Goal: Task Accomplishment & Management: Complete application form

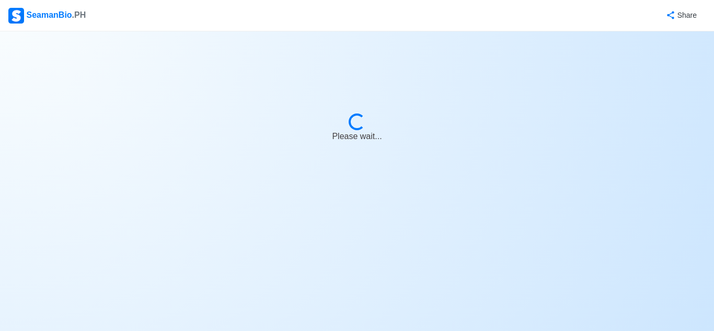
select select "ETO/ETR"
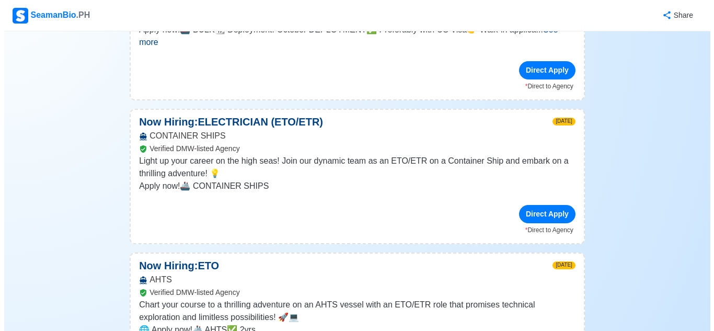
scroll to position [575, 0]
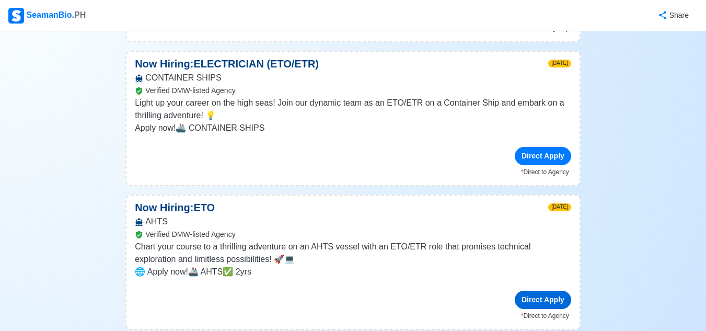
click at [551, 291] on div "Direct Apply" at bounding box center [543, 300] width 56 height 18
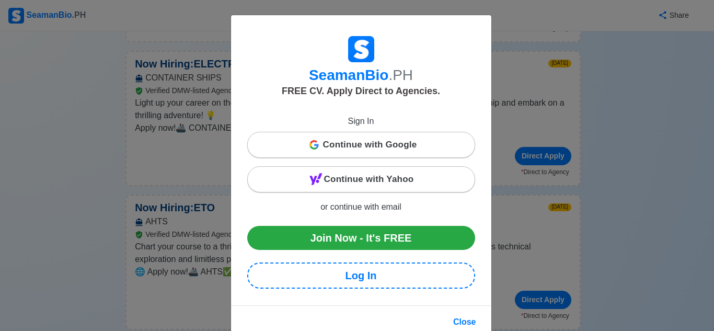
click at [387, 141] on span "Continue with Google" at bounding box center [370, 144] width 94 height 21
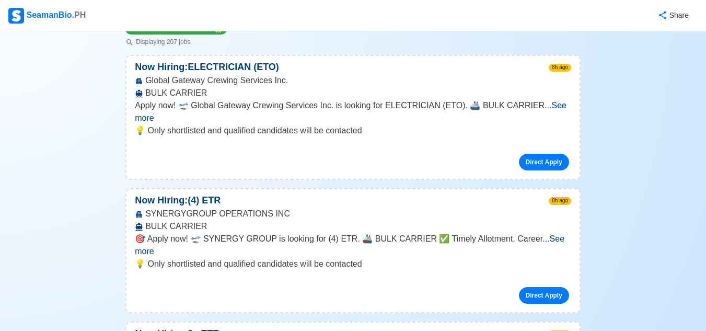
scroll to position [157, 0]
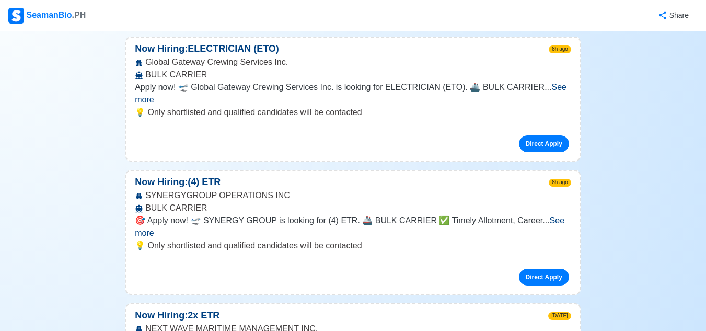
click at [563, 83] on span "See more" at bounding box center [351, 93] width 432 height 21
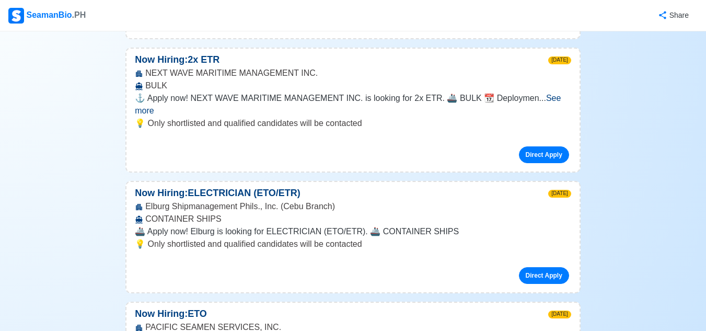
scroll to position [575, 0]
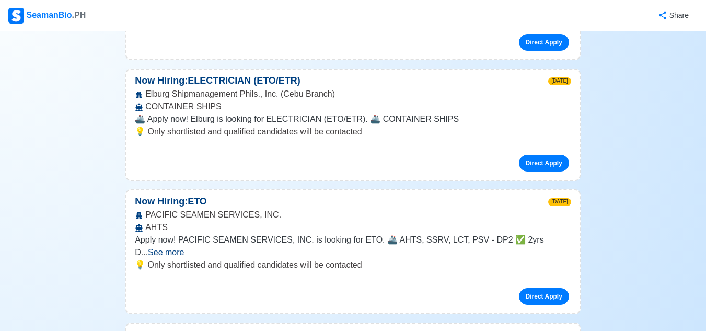
click at [545, 209] on div "PACIFIC SEAMEN SERVICES, INC. AHTS" at bounding box center [352, 221] width 453 height 25
click at [184, 248] on span "See more" at bounding box center [166, 252] width 36 height 9
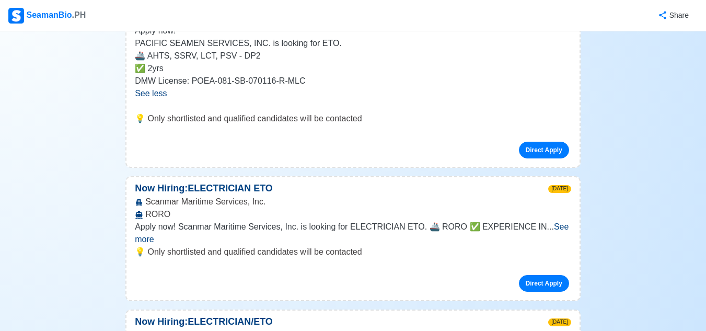
scroll to position [889, 0]
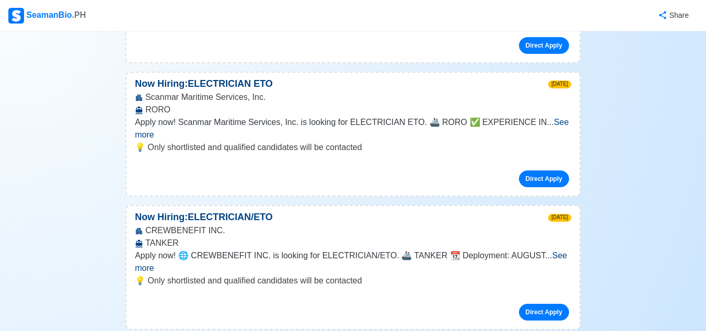
click at [550, 251] on span "See more" at bounding box center [351, 261] width 432 height 21
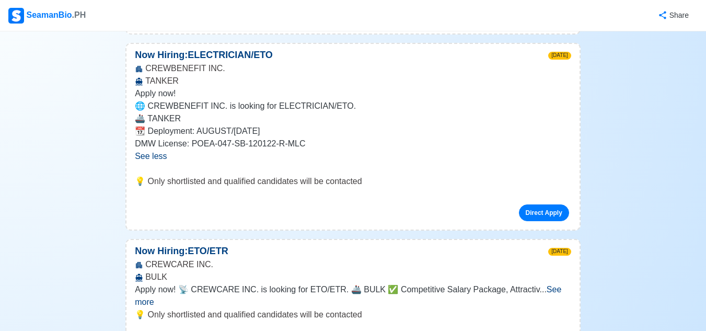
scroll to position [1150, 0]
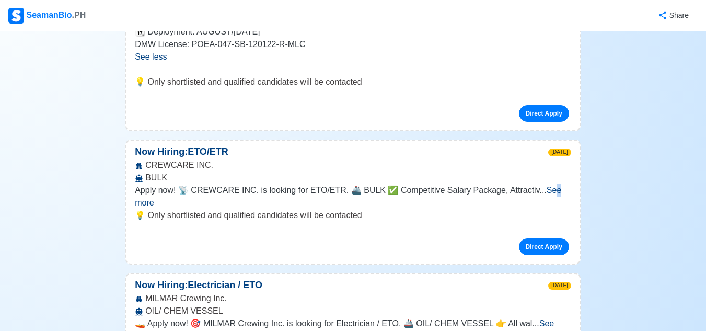
click at [544, 186] on span "See more" at bounding box center [348, 196] width 427 height 21
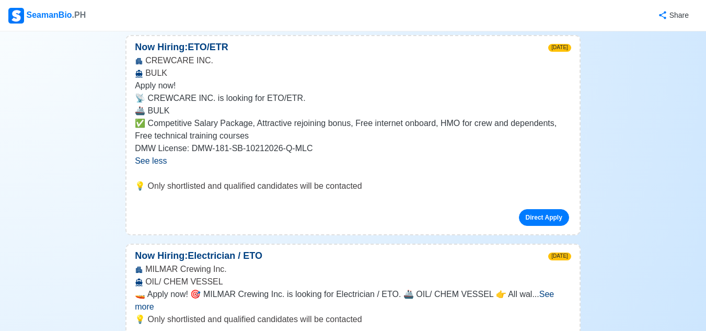
scroll to position [1202, 0]
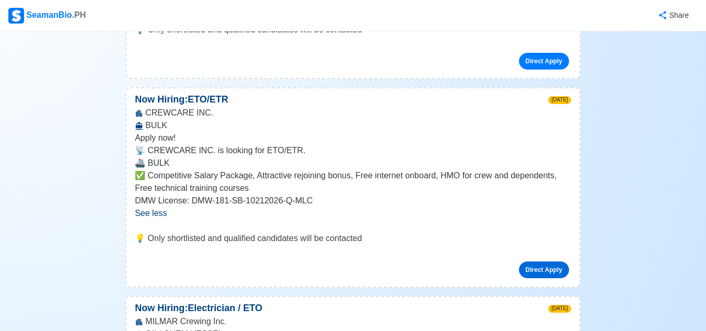
click at [558, 261] on link "Direct Apply" at bounding box center [544, 269] width 50 height 17
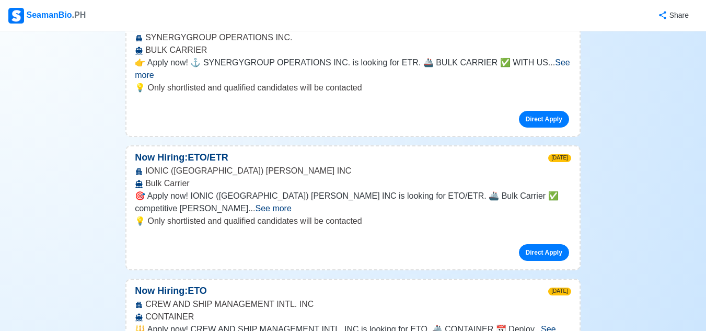
scroll to position [2875, 0]
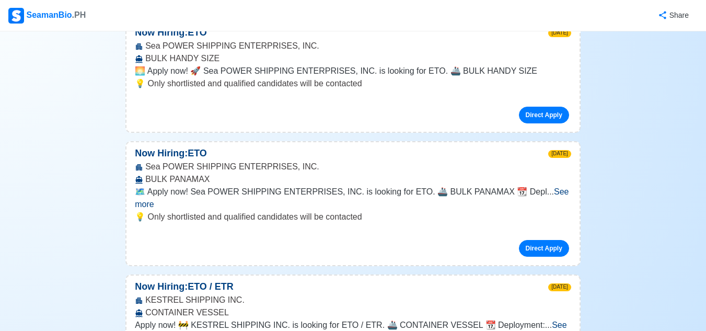
scroll to position [3659, 0]
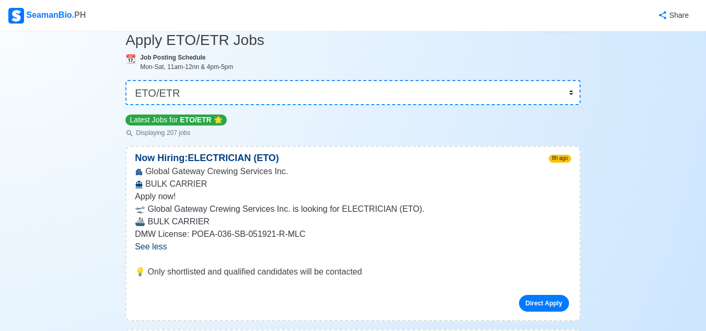
scroll to position [0, 0]
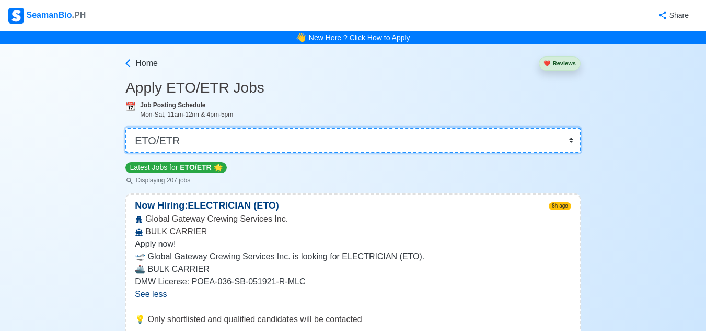
click at [306, 143] on select "👉 Select Rank or Position Master Chief Officer 2nd Officer 3rd Officer Junior O…" at bounding box center [352, 140] width 455 height 25
click at [126, 128] on select "👉 Select Rank or Position Master Chief Officer 2nd Officer 3rd Officer Junior O…" at bounding box center [352, 140] width 455 height 25
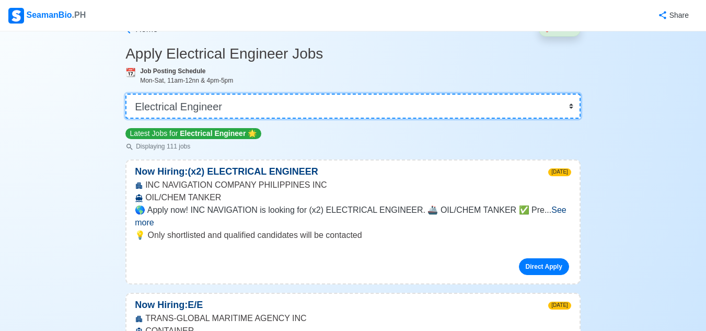
scroll to position [52, 0]
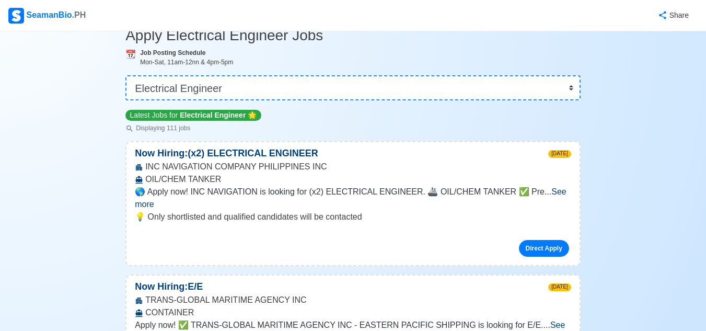
click at [540, 191] on span "See more" at bounding box center [351, 197] width 432 height 21
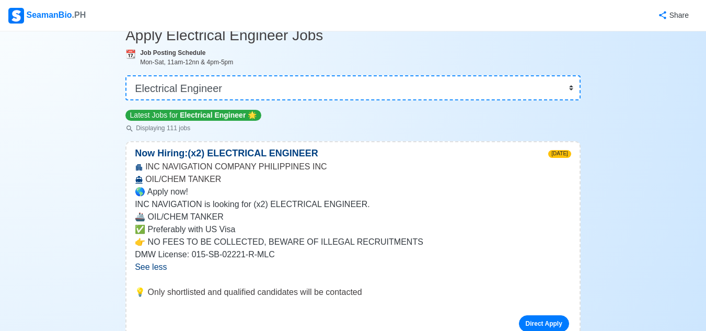
scroll to position [105, 0]
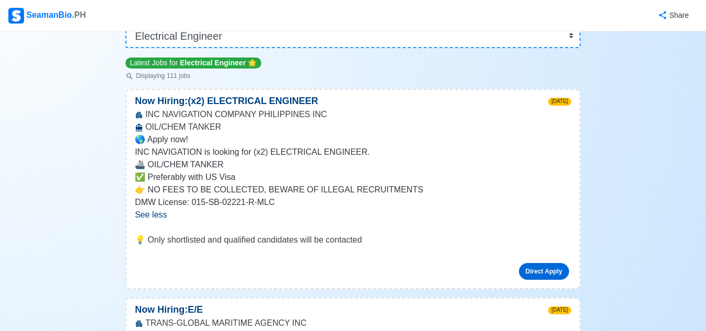
click at [551, 268] on link "Direct Apply" at bounding box center [544, 271] width 50 height 17
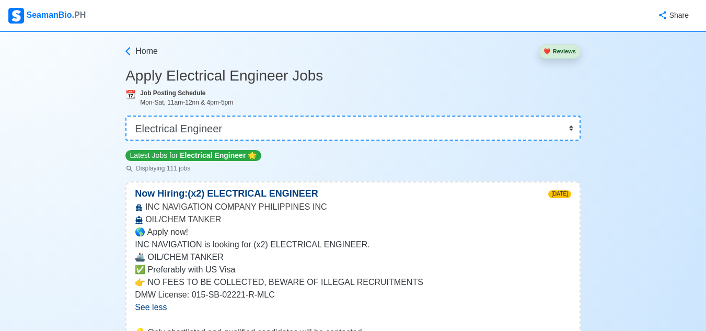
scroll to position [0, 0]
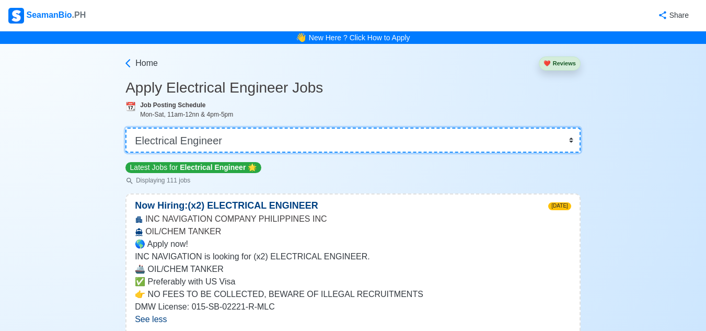
click at [404, 153] on select "👉 Select Rank or Position Master Chief Officer 2nd Officer 3rd Officer Junior O…" at bounding box center [352, 140] width 455 height 25
select select "Electrician"
click at [126, 128] on select "👉 Select Rank or Position Master Chief Officer 2nd Officer 3rd Officer Junior O…" at bounding box center [352, 140] width 455 height 25
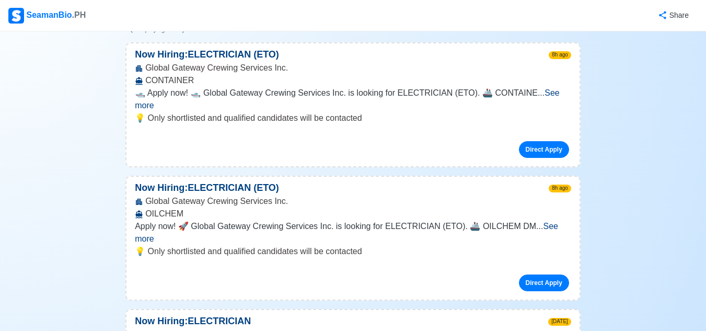
scroll to position [157, 0]
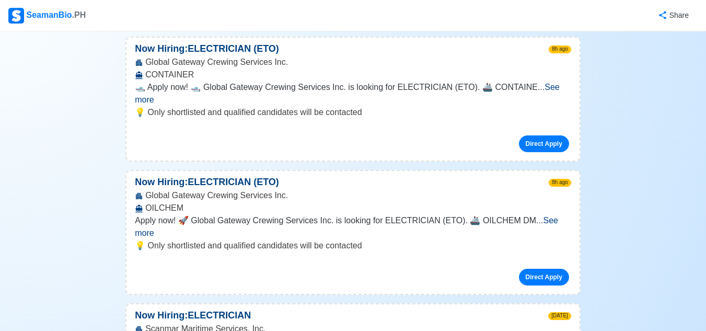
click at [548, 216] on span "See more" at bounding box center [346, 226] width 423 height 21
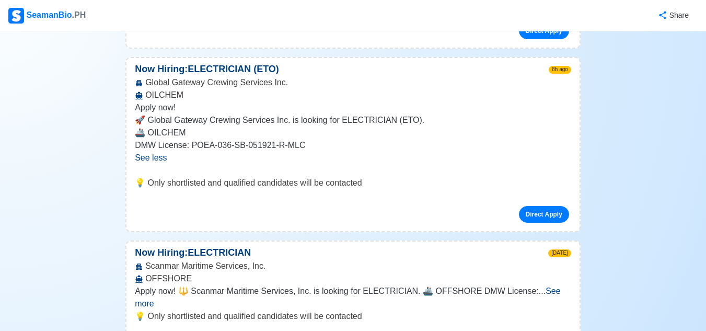
scroll to position [418, 0]
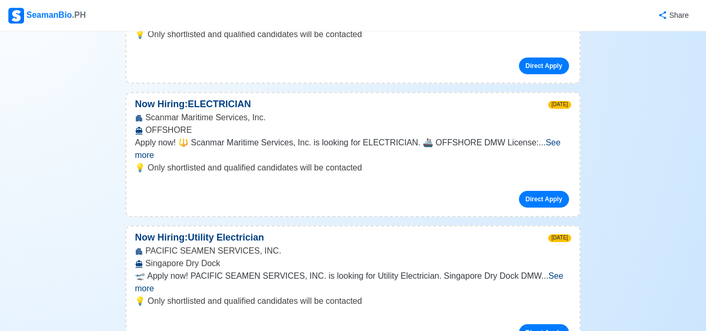
click at [538, 138] on span "See more" at bounding box center [347, 148] width 425 height 21
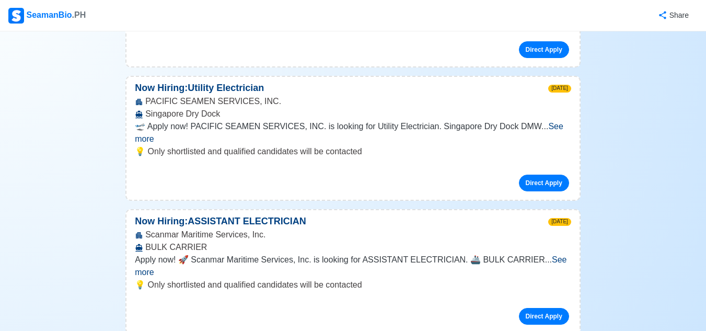
scroll to position [627, 0]
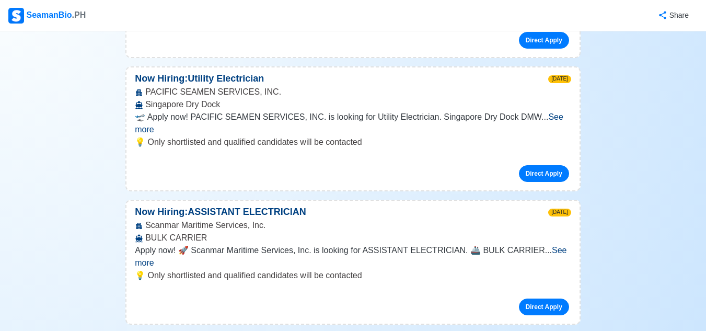
click at [563, 98] on div "PACIFIC SEAMEN SERVICES, INC. Singapore Dry Dock" at bounding box center [352, 98] width 453 height 25
click at [556, 112] on span "See more" at bounding box center [349, 122] width 429 height 21
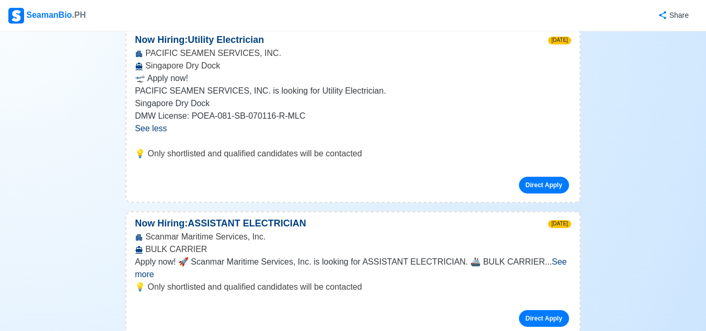
scroll to position [732, 0]
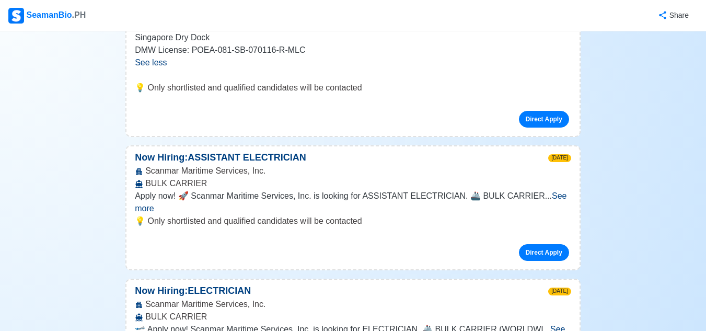
click at [549, 191] on span "See more" at bounding box center [351, 201] width 432 height 21
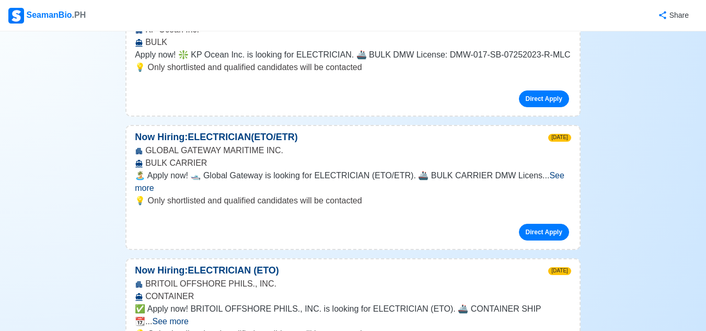
scroll to position [1464, 0]
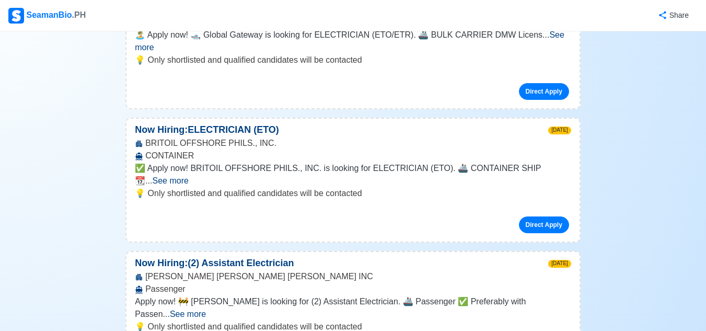
click at [189, 176] on span "See more" at bounding box center [171, 180] width 36 height 9
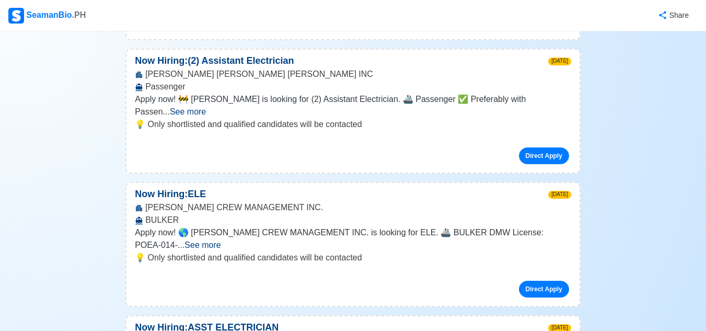
scroll to position [1829, 0]
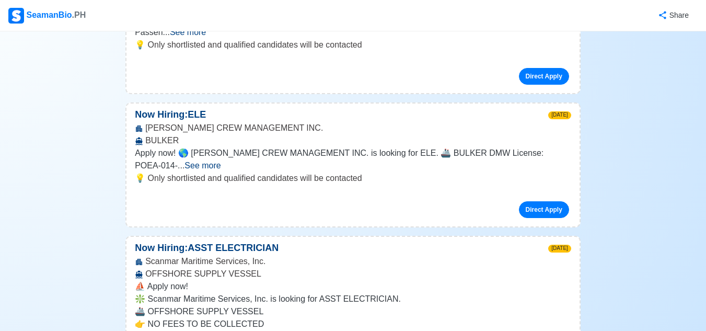
scroll to position [1934, 0]
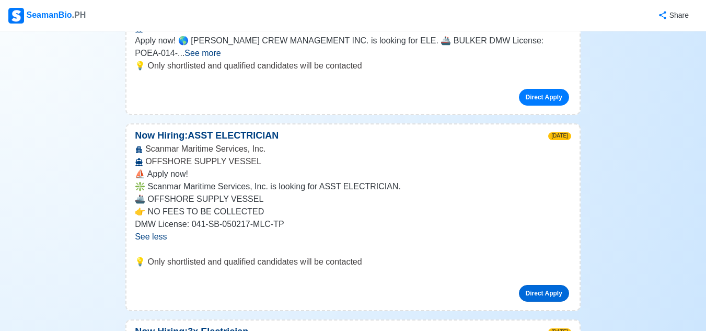
scroll to position [2091, 0]
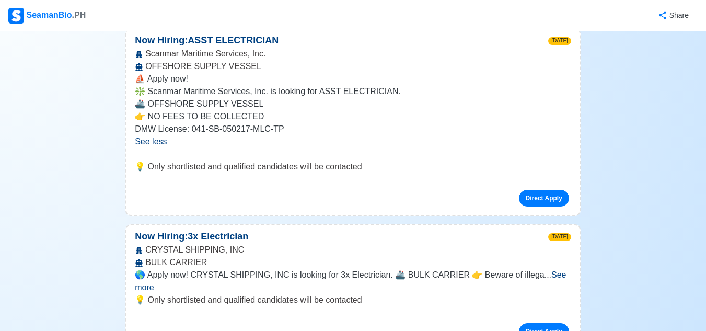
click at [556, 270] on span "See more" at bounding box center [350, 280] width 431 height 21
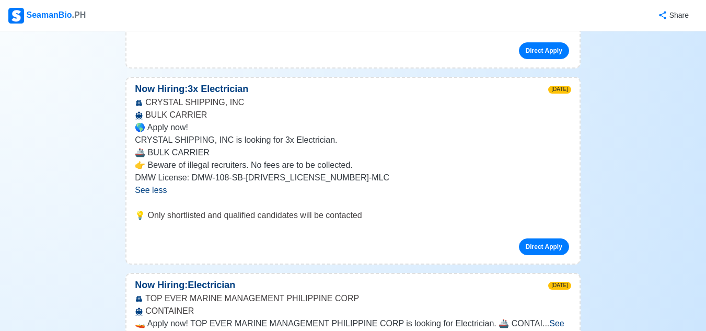
scroll to position [2300, 0]
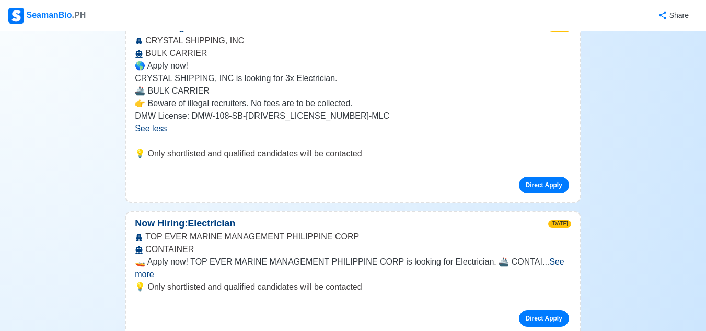
click at [558, 257] on span "See more" at bounding box center [350, 267] width 430 height 21
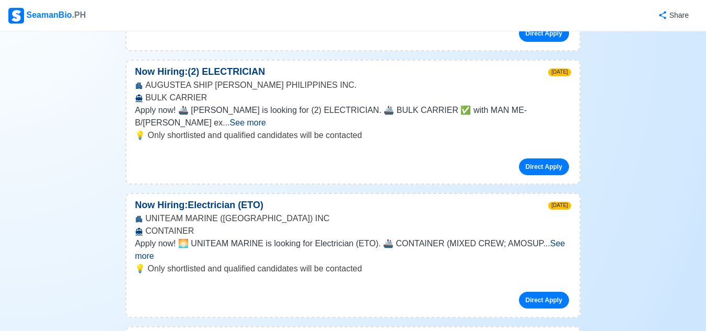
scroll to position [2666, 0]
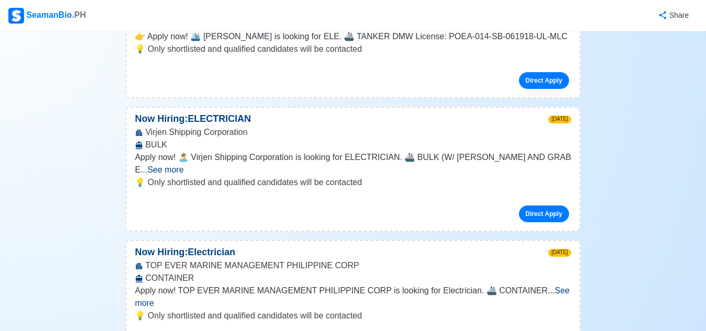
scroll to position [3241, 0]
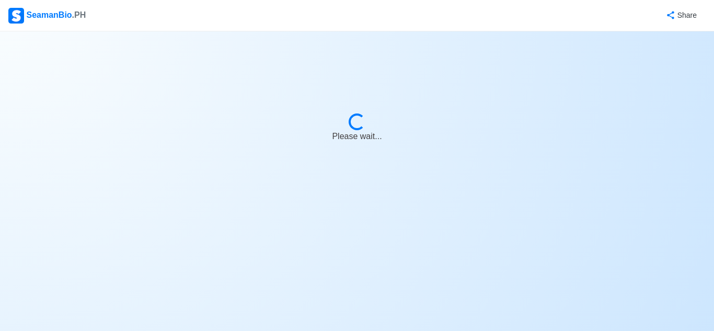
select select "ETO/ETR"
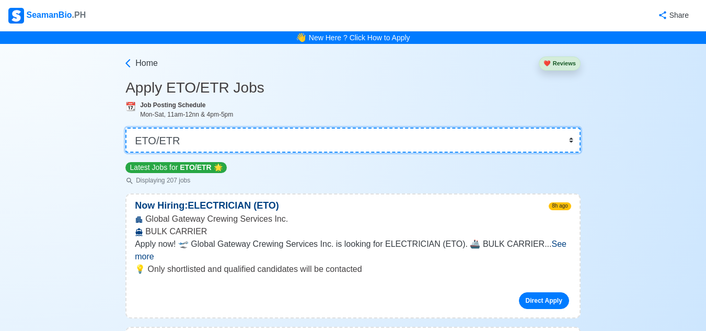
click at [216, 145] on select "👉 Select Rank or Position Master Chief Officer 2nd Officer 3rd Officer Junior O…" at bounding box center [352, 140] width 455 height 25
click at [125, 128] on select "👉 Select Rank or Position Master Chief Officer 2nd Officer 3rd Officer Junior O…" at bounding box center [352, 140] width 455 height 25
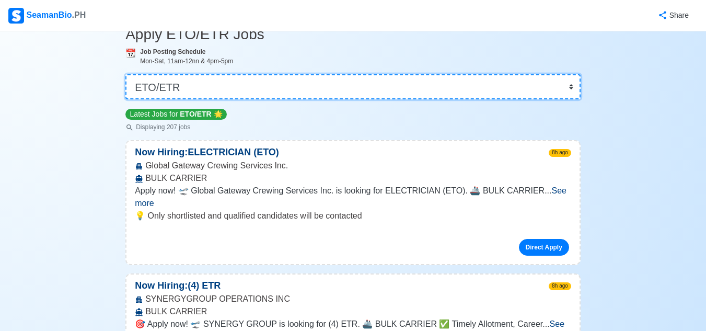
scroll to position [52, 0]
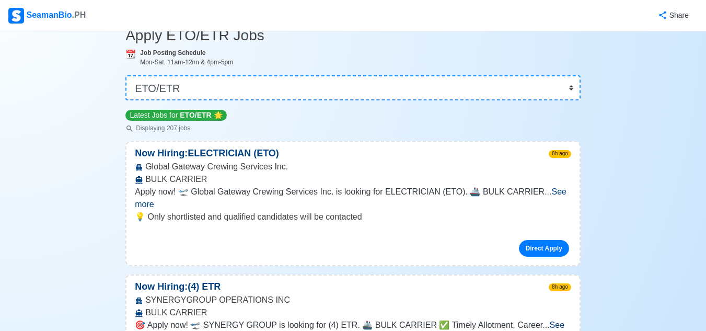
click at [488, 49] on div "Job Posting Schedule Mon-Sat, 11am-12nn & 4pm-5pm" at bounding box center [360, 57] width 441 height 19
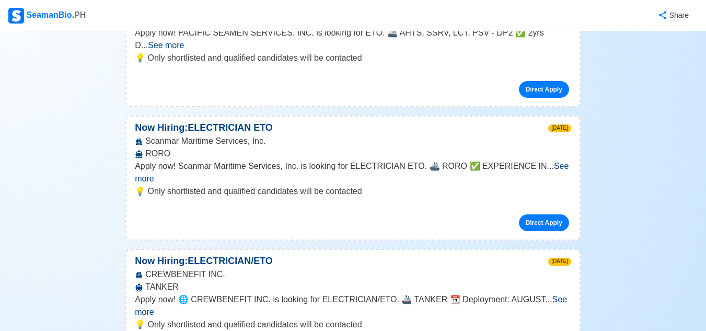
scroll to position [993, 0]
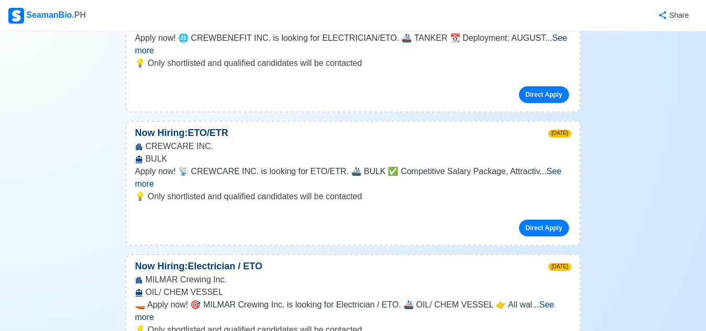
click at [549, 300] on span "See more" at bounding box center [344, 310] width 419 height 21
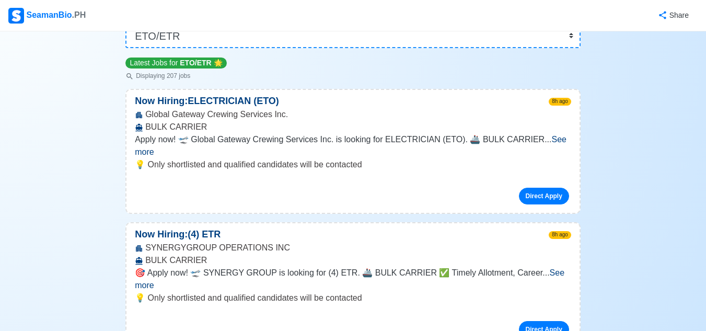
scroll to position [0, 0]
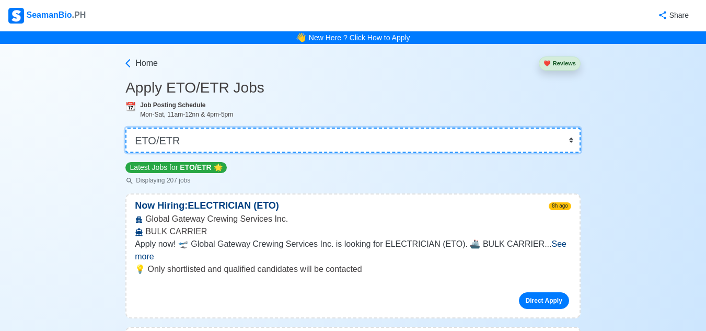
click at [209, 139] on select "👉 Select Rank or Position Master Chief Officer 2nd Officer 3rd Officer Junior O…" at bounding box center [352, 140] width 455 height 25
